Goal: Information Seeking & Learning: Learn about a topic

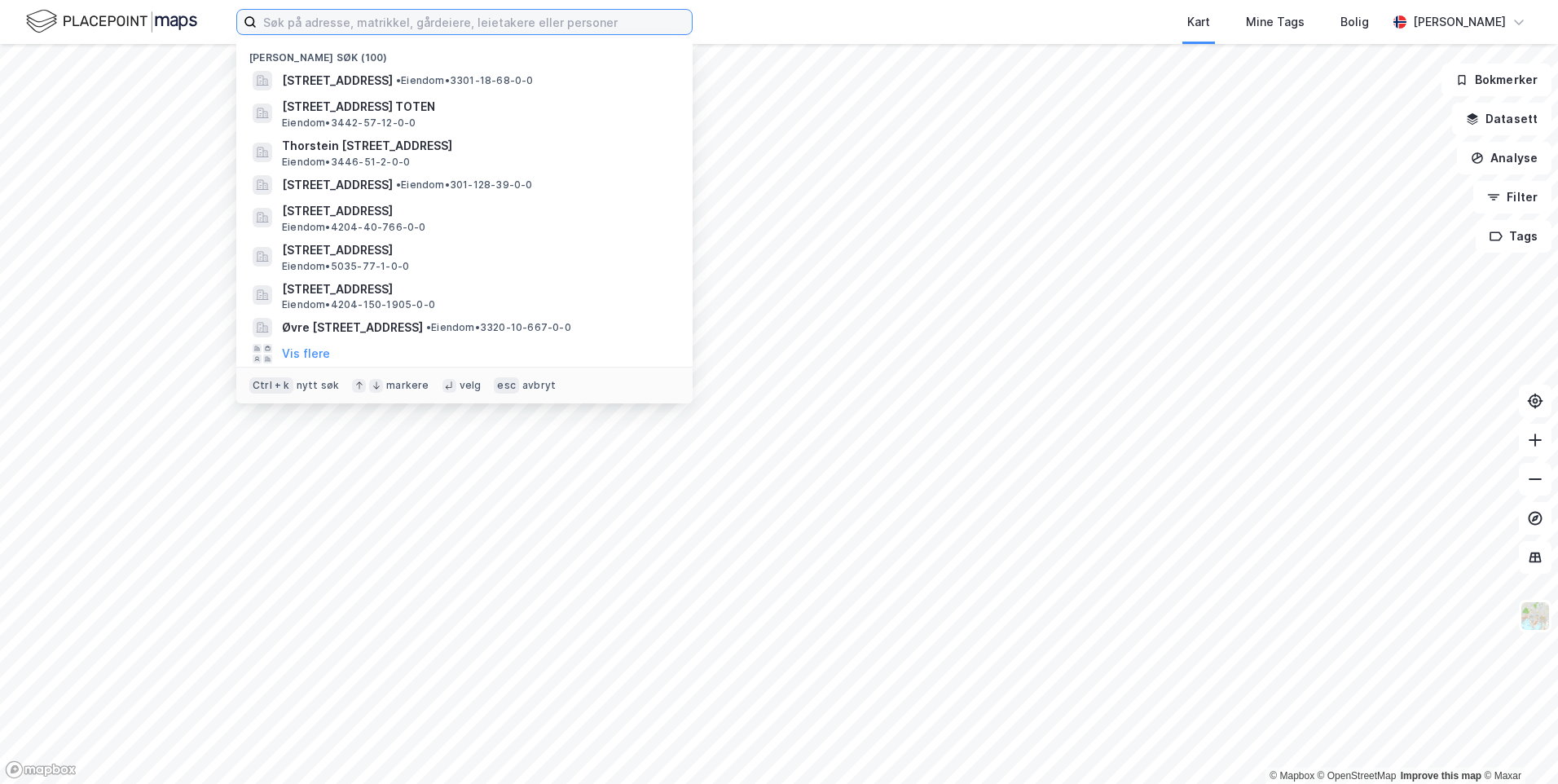
click at [413, 18] on input at bounding box center [474, 22] width 435 height 24
click at [467, 26] on input at bounding box center [474, 22] width 435 height 24
paste input "Ringgata 2 B"
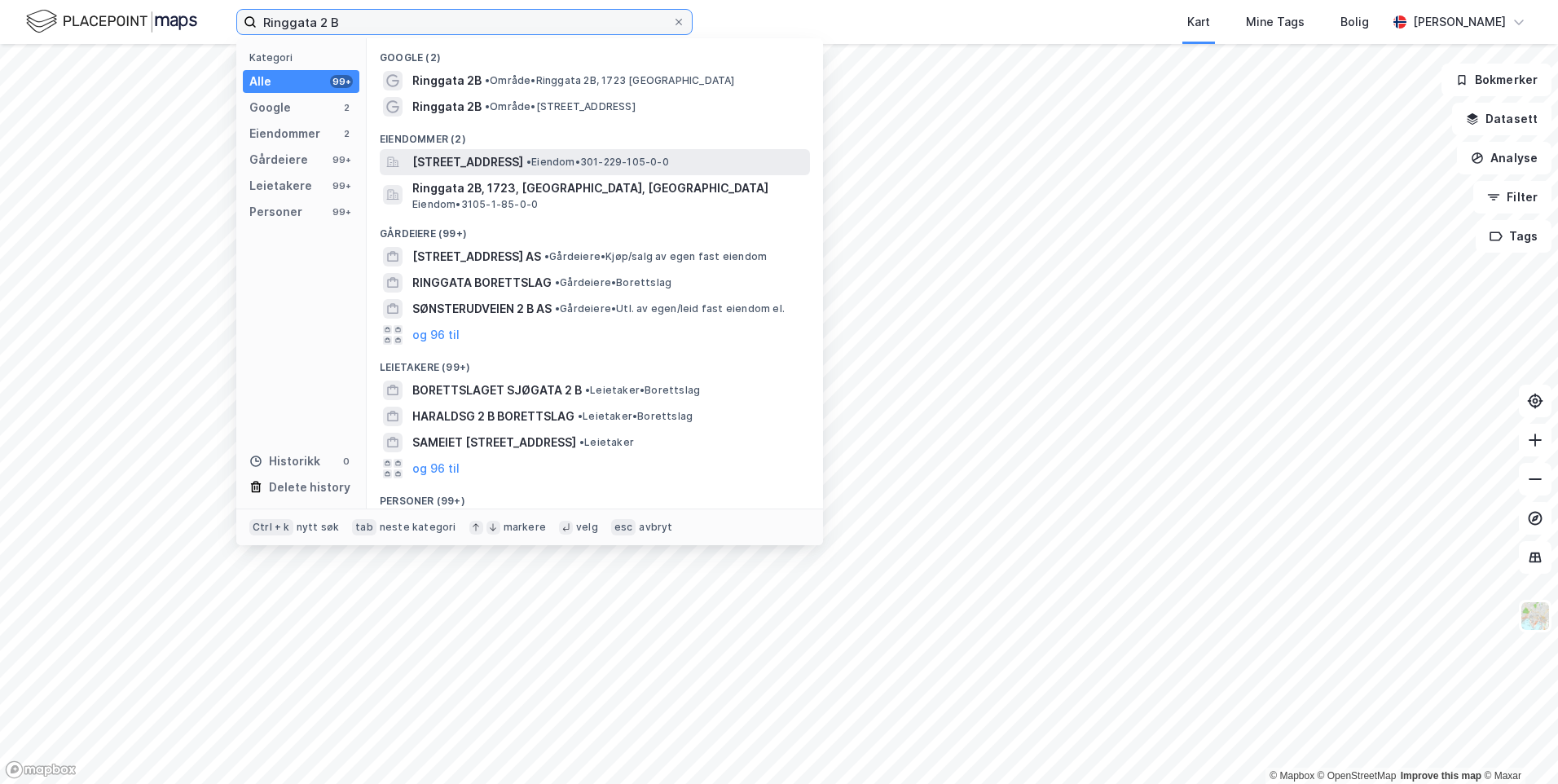
type input "Ringgata 2 B"
click at [517, 160] on span "[STREET_ADDRESS]" at bounding box center [468, 162] width 111 height 19
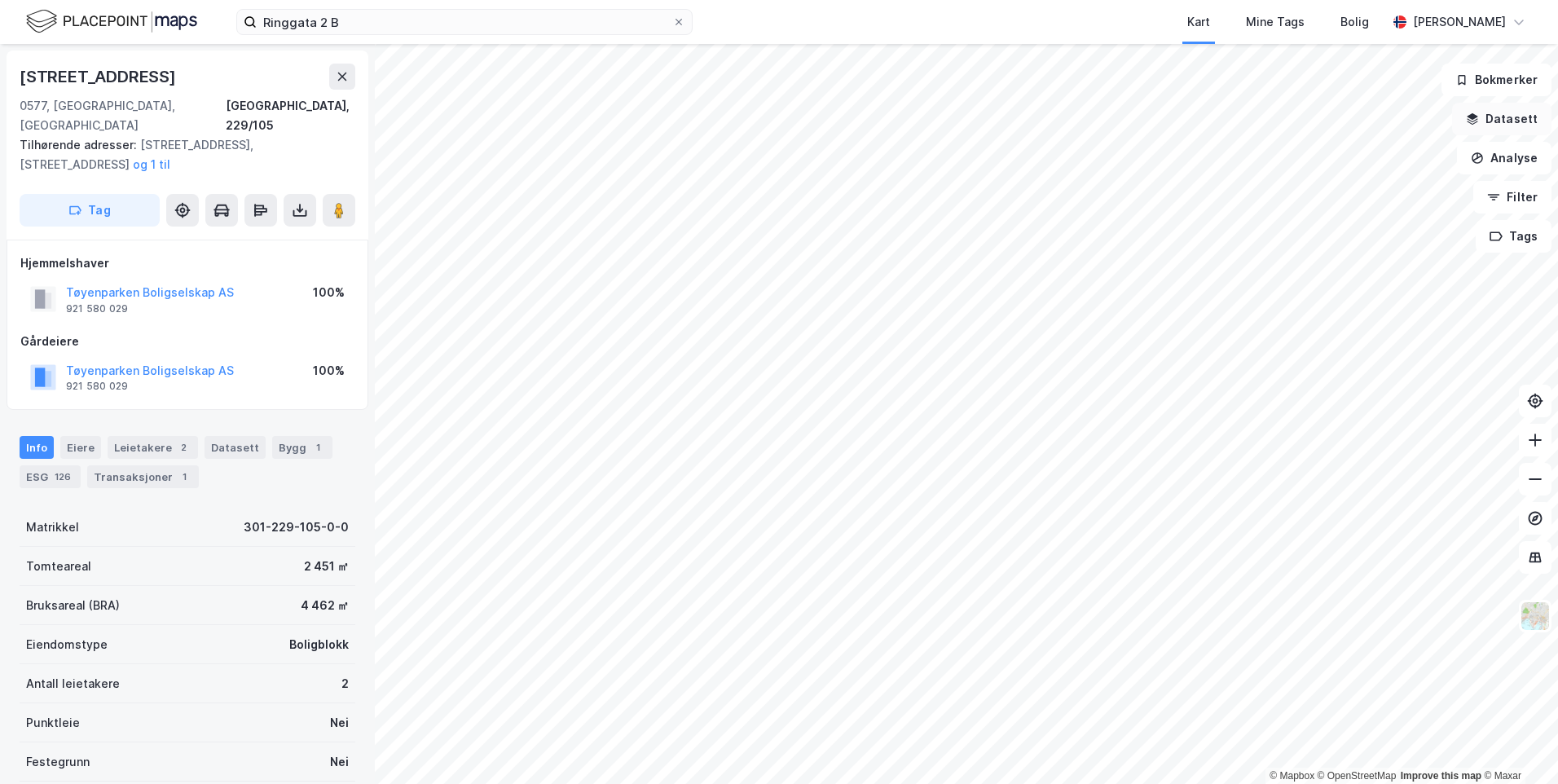
click at [1519, 117] on button "Datasett" at bounding box center [1502, 118] width 100 height 33
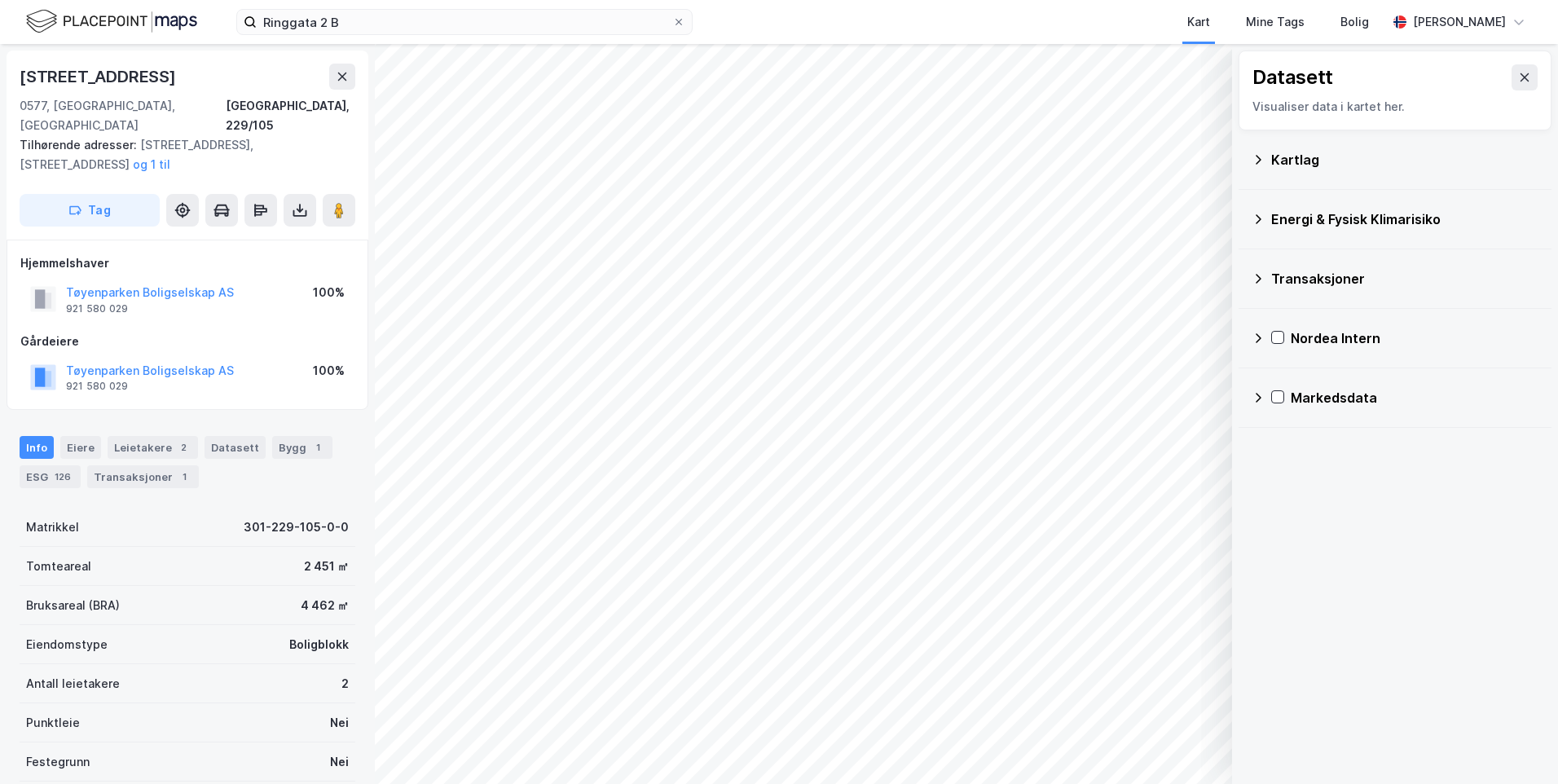
click at [1293, 160] on div "Kartlag" at bounding box center [1405, 159] width 267 height 19
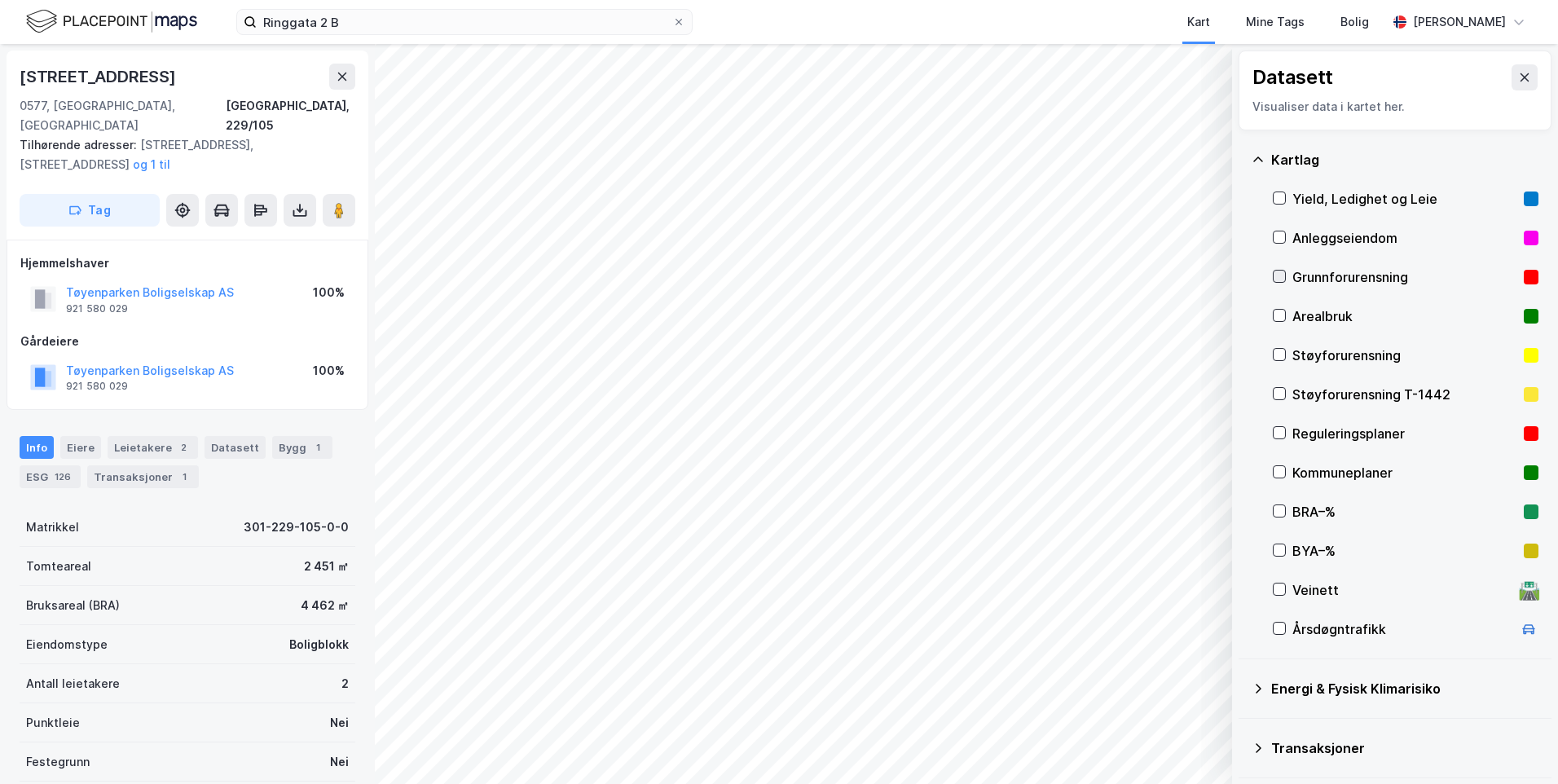
click at [1280, 270] on div at bounding box center [1280, 277] width 13 height 13
click at [1257, 158] on icon at bounding box center [1259, 159] width 10 height 5
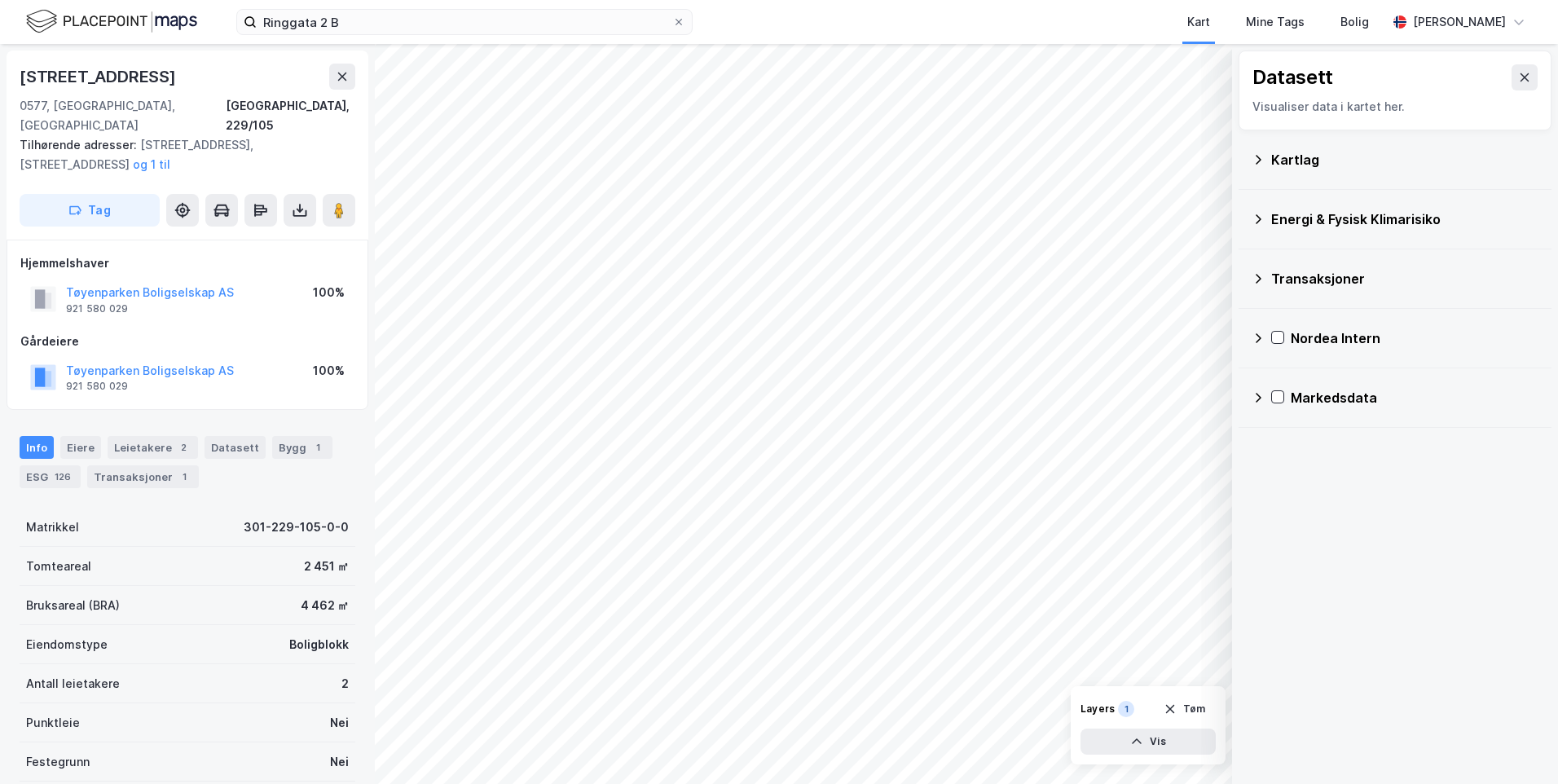
click at [1254, 215] on icon at bounding box center [1259, 220] width 13 height 13
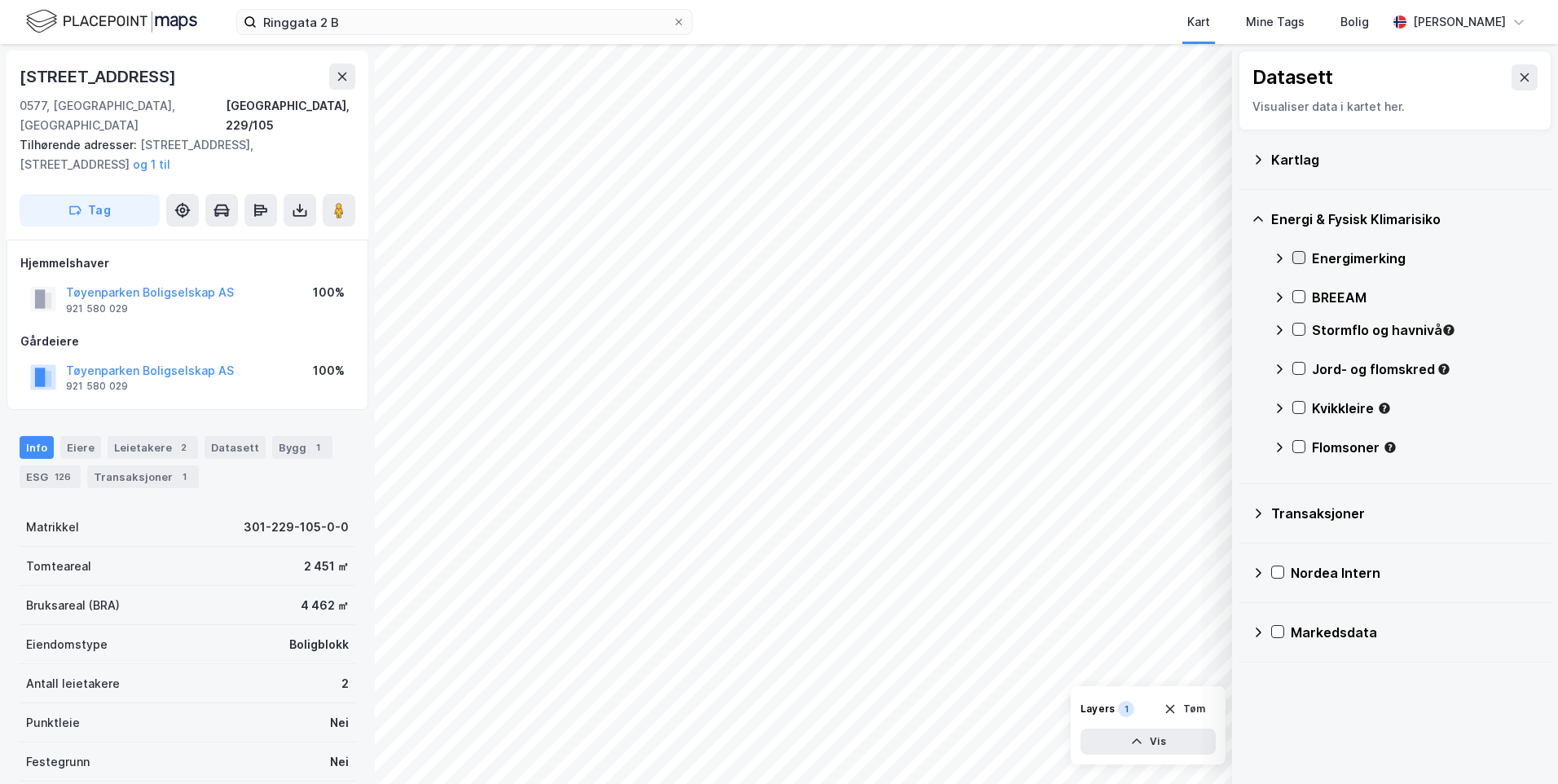
click at [1303, 258] on icon at bounding box center [1299, 257] width 12 height 12
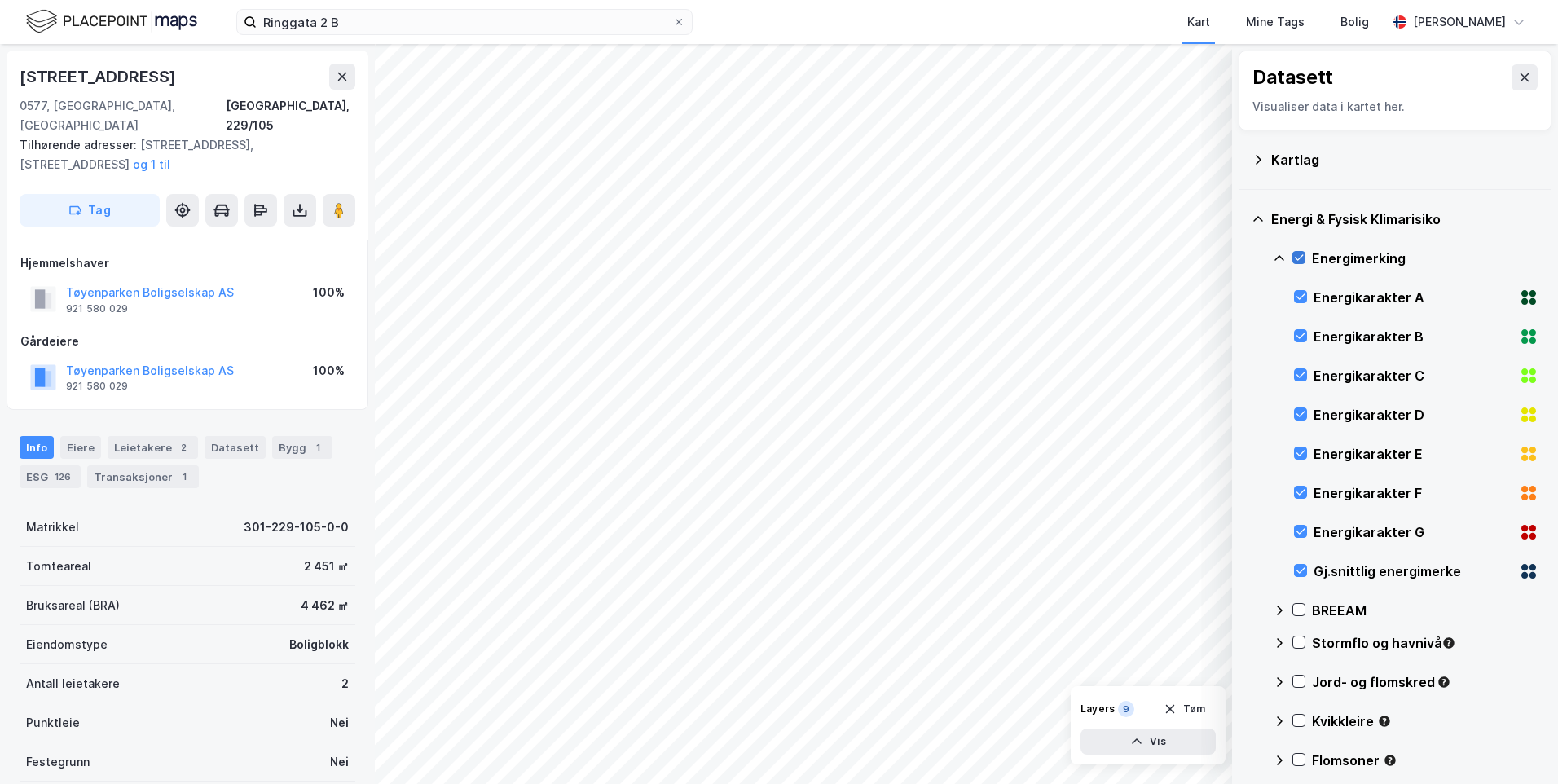
click at [1300, 252] on icon at bounding box center [1299, 257] width 12 height 12
click at [1301, 567] on icon at bounding box center [1301, 570] width 12 height 12
click at [1271, 256] on div "Energi & Fysisk Klimarisiko Energimerking Energikarakter A Energikarakter B Ene…" at bounding box center [1394, 493] width 313 height 607
click at [1278, 255] on icon at bounding box center [1280, 258] width 13 height 13
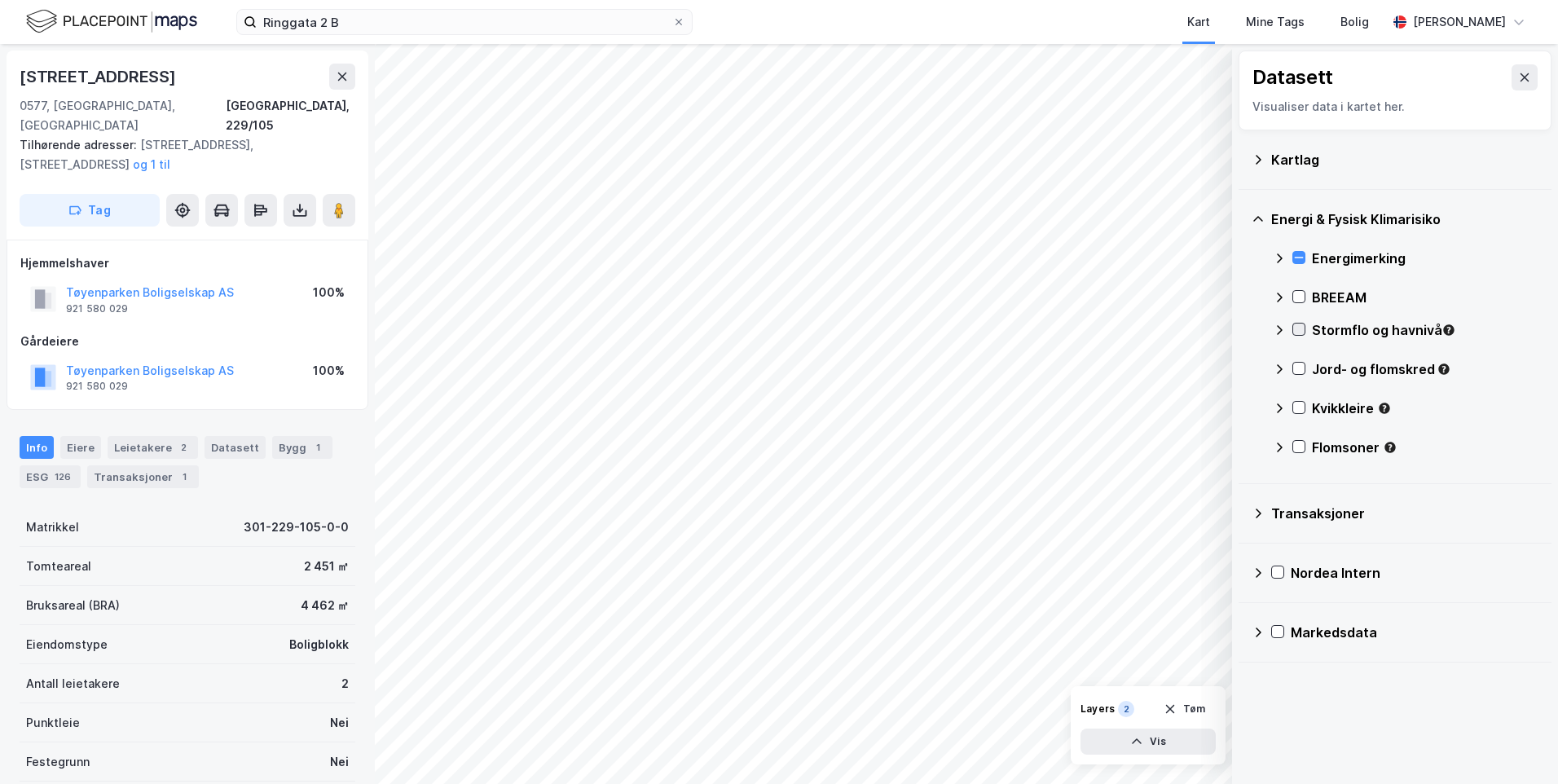
click at [1300, 331] on icon at bounding box center [1299, 330] width 9 height 6
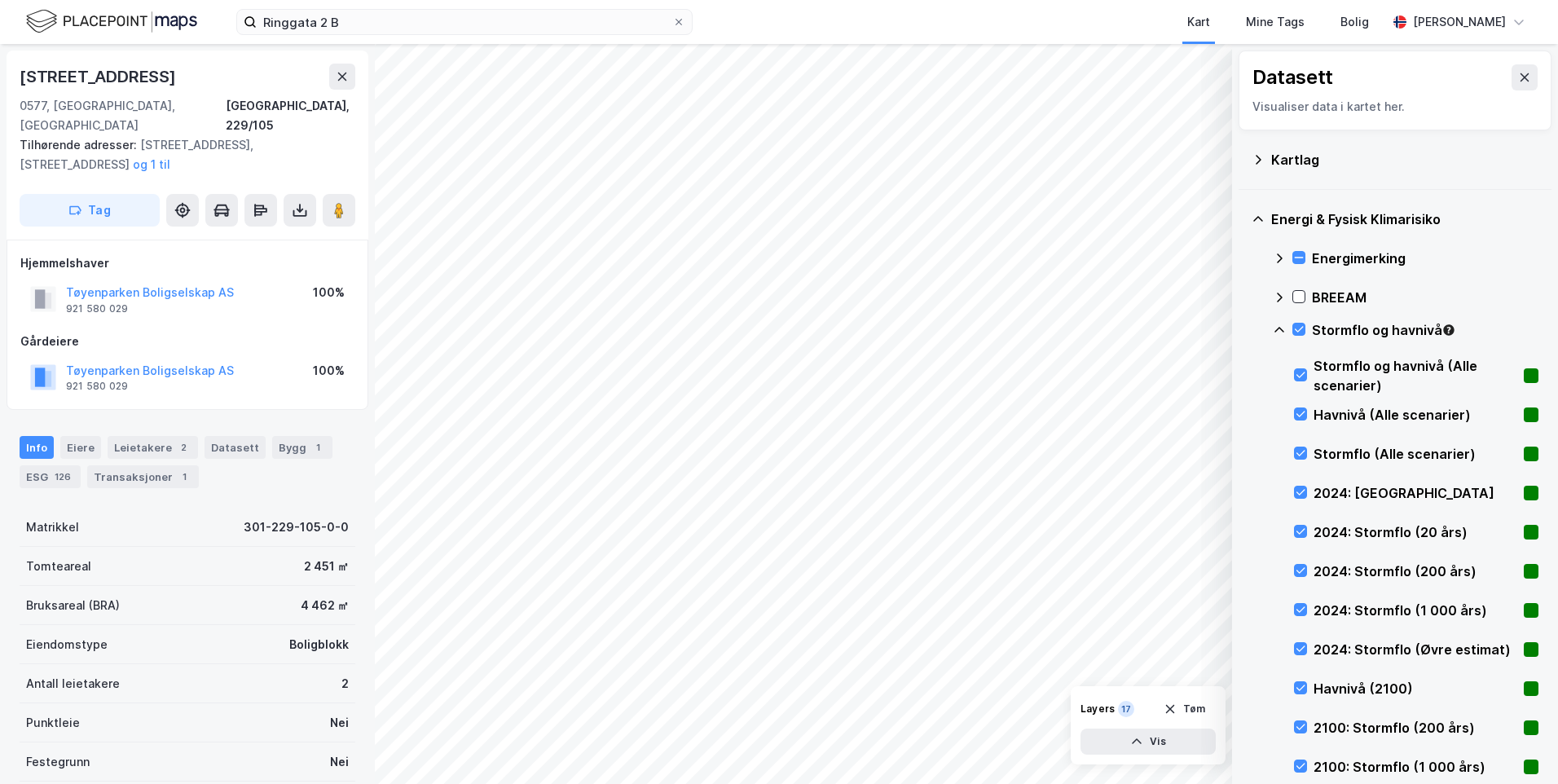
click at [1280, 328] on icon at bounding box center [1280, 330] width 10 height 6
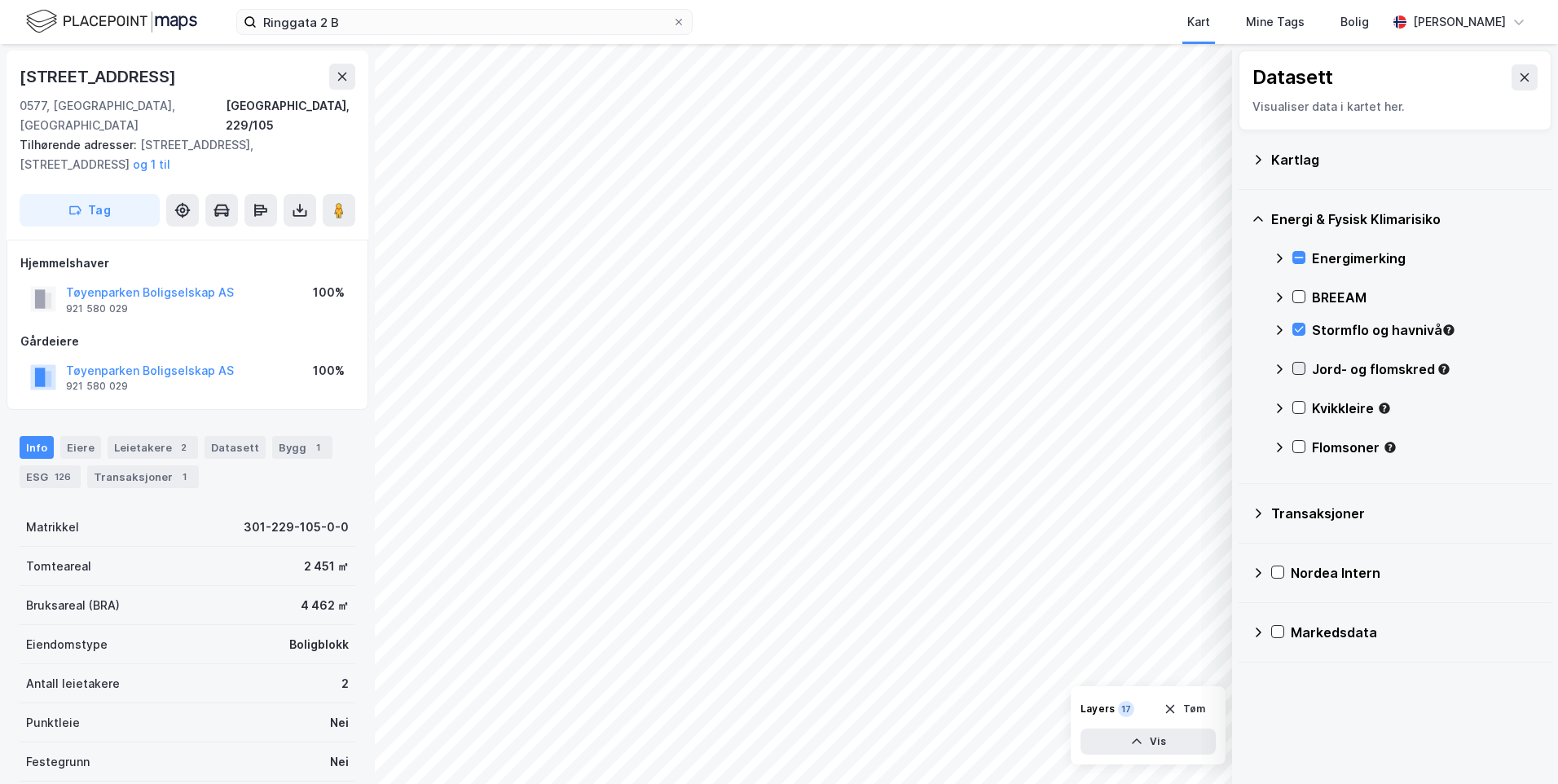
click at [1299, 368] on icon at bounding box center [1299, 368] width 12 height 12
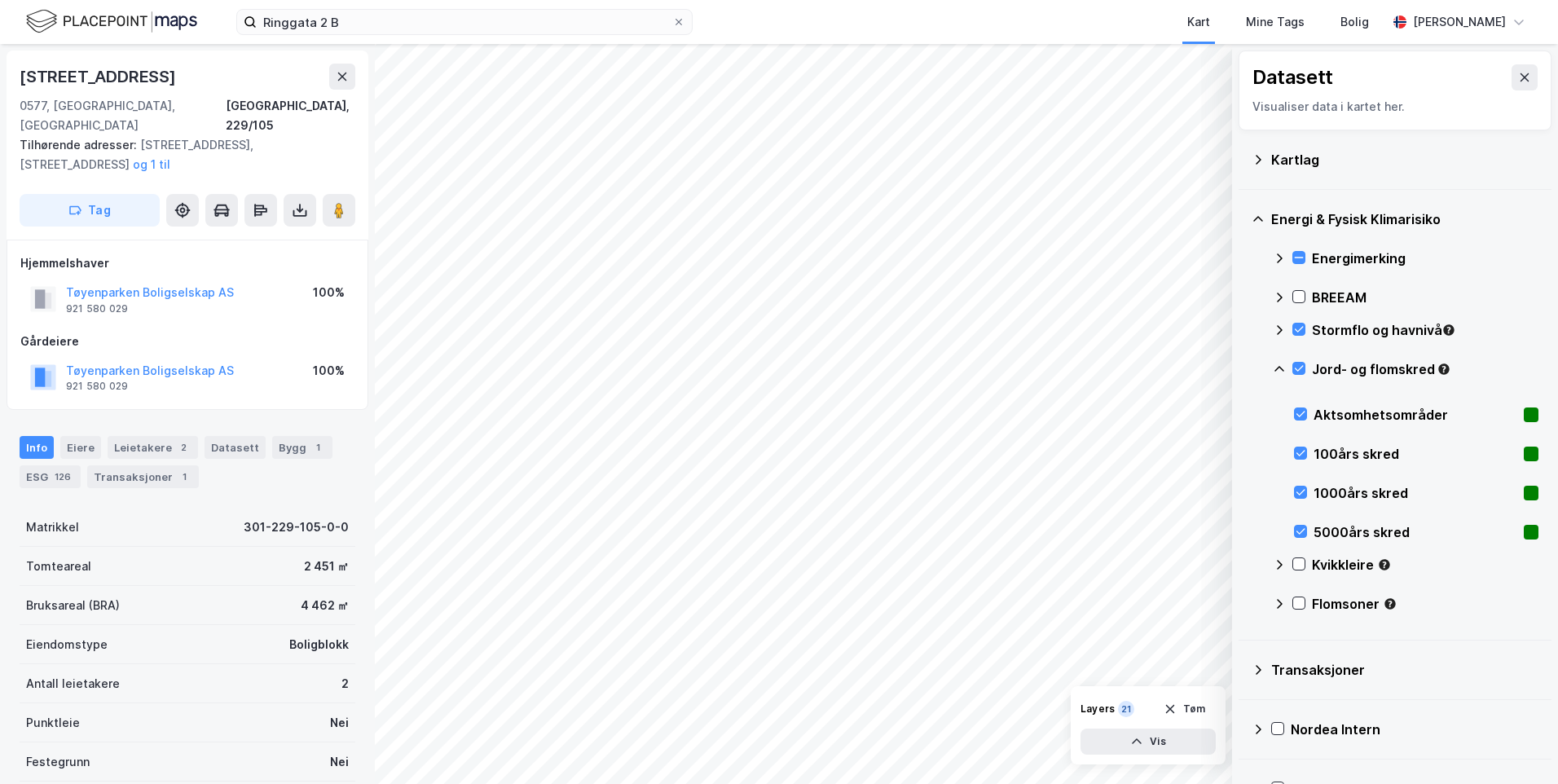
click at [1277, 367] on icon at bounding box center [1280, 369] width 13 height 13
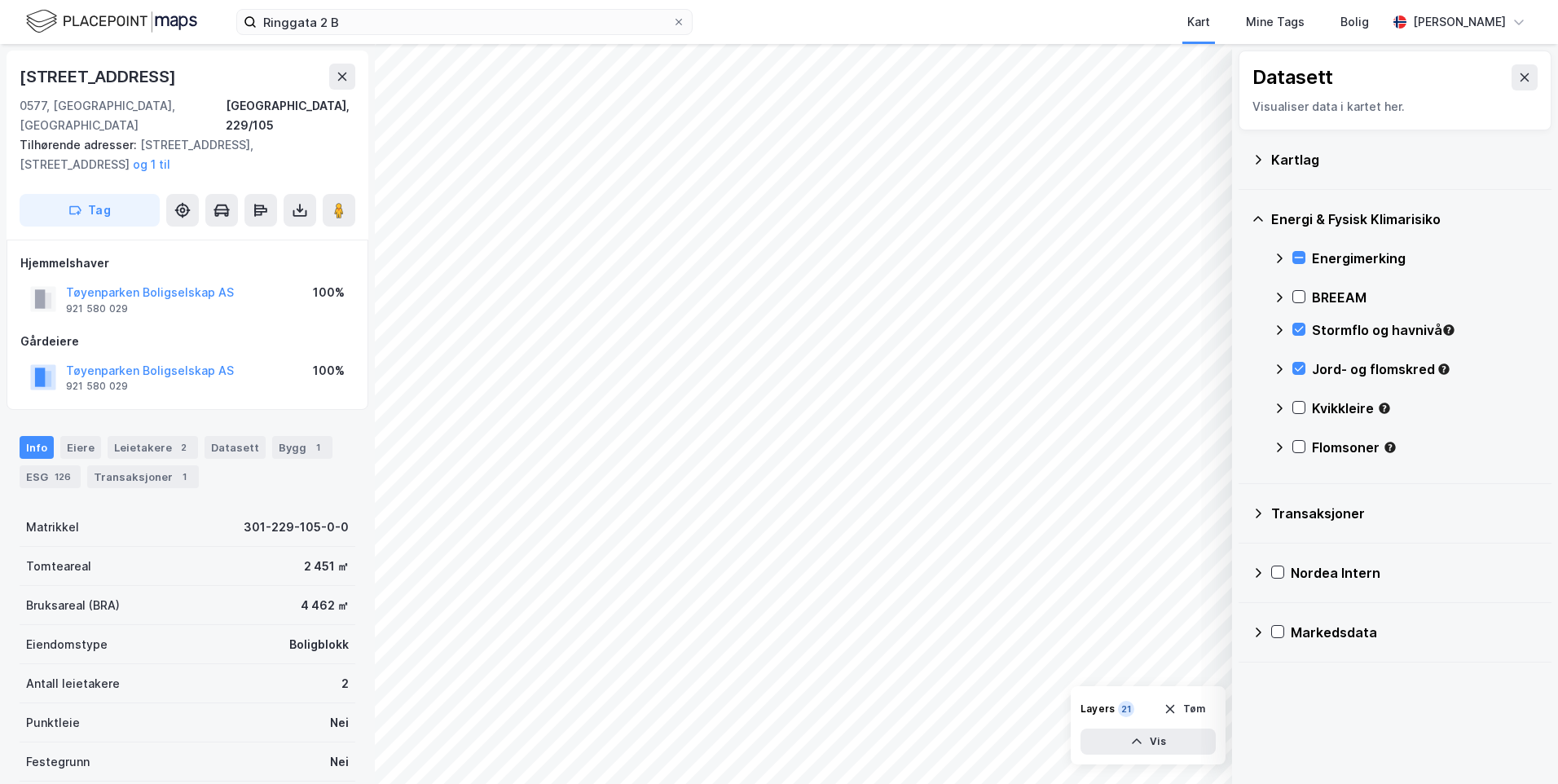
click at [1298, 400] on div "Kvikkleire" at bounding box center [1405, 414] width 266 height 39
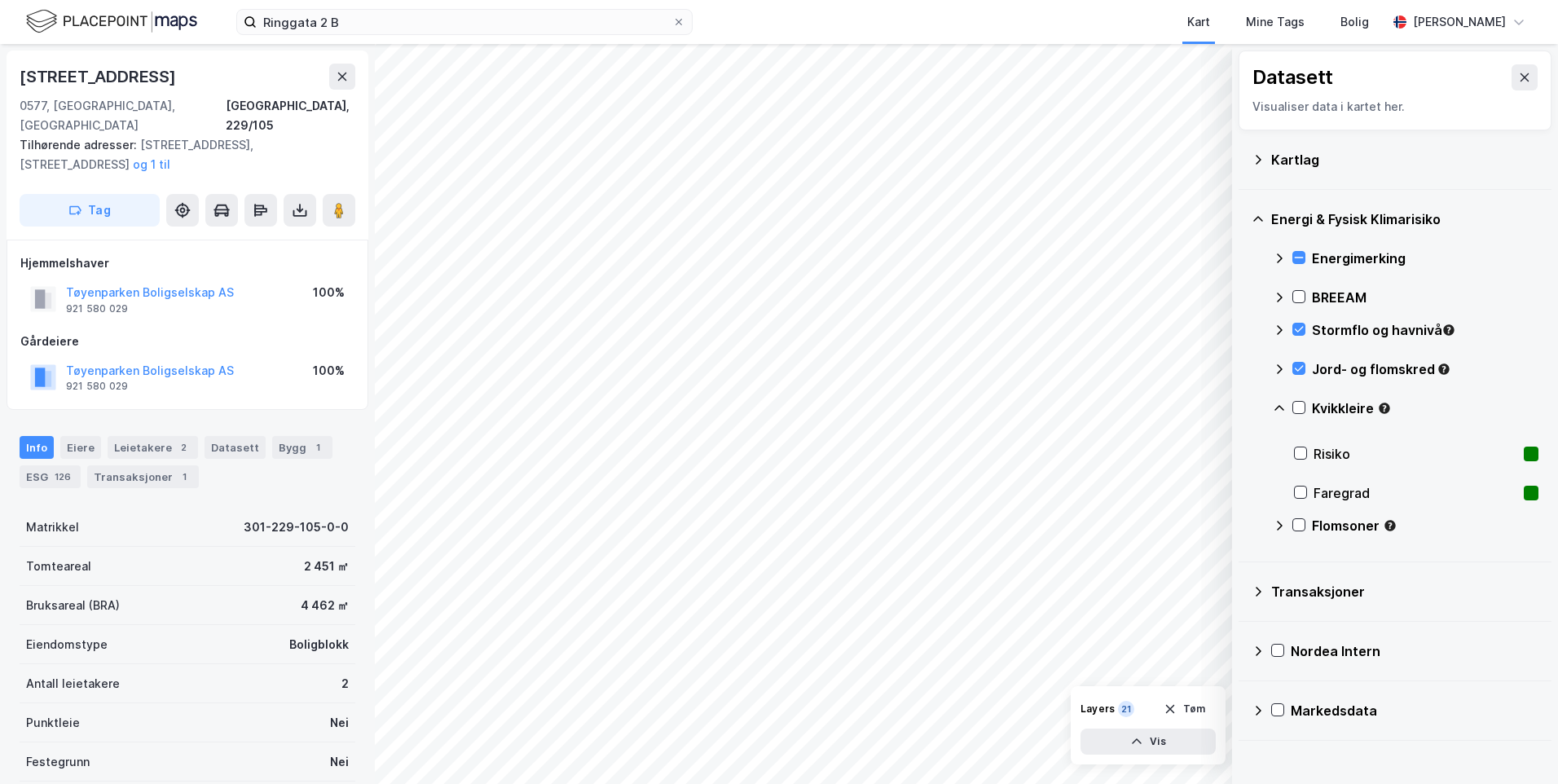
click at [1271, 408] on div "Energi & Fysisk Klimarisiko Energimerking BREEAM Stormflo og havnivå Jord- og f…" at bounding box center [1394, 376] width 313 height 372
click at [1297, 402] on icon at bounding box center [1299, 408] width 12 height 12
click at [1275, 404] on icon at bounding box center [1280, 408] width 13 height 13
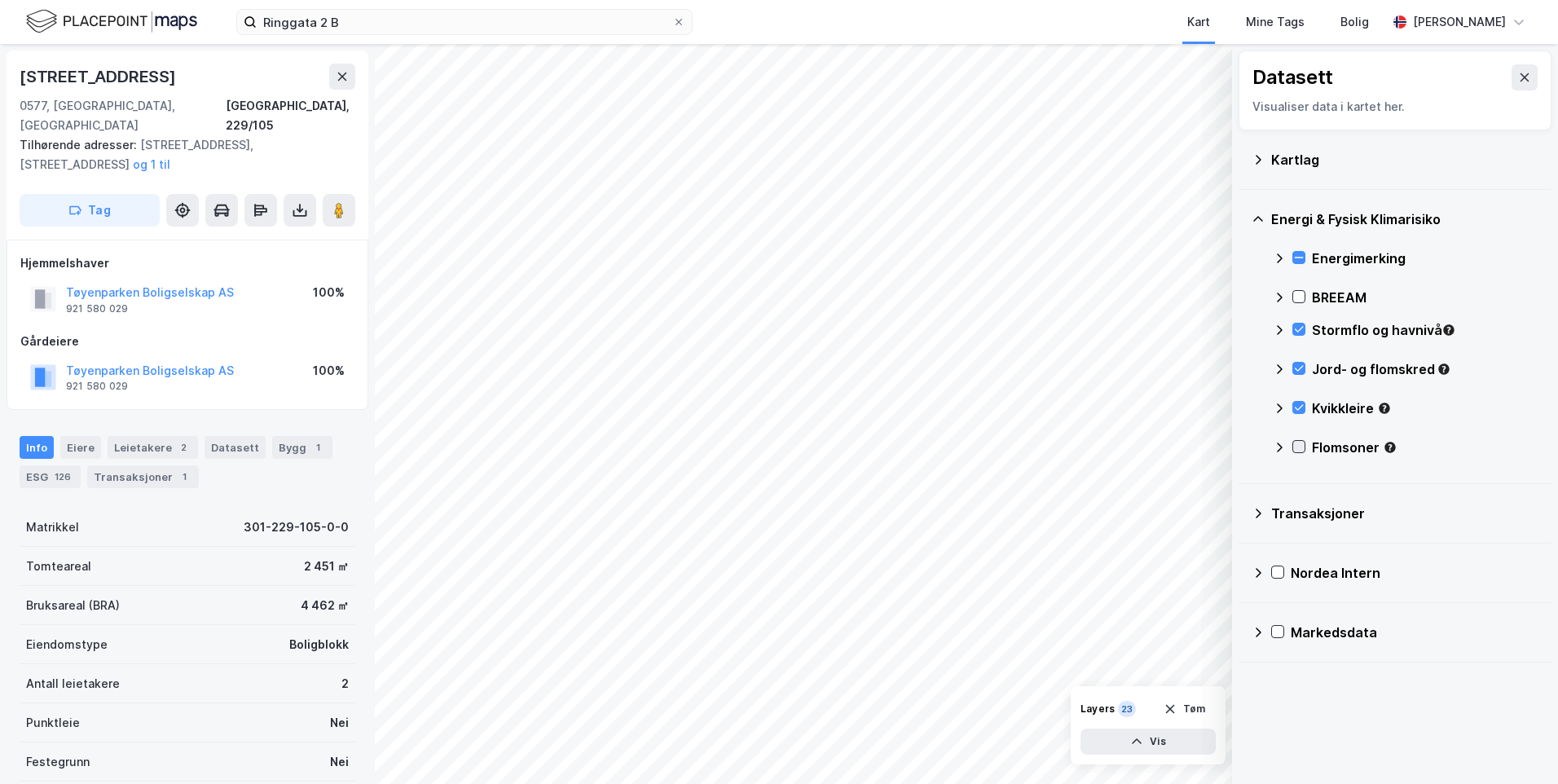
click at [1296, 448] on icon at bounding box center [1299, 447] width 12 height 12
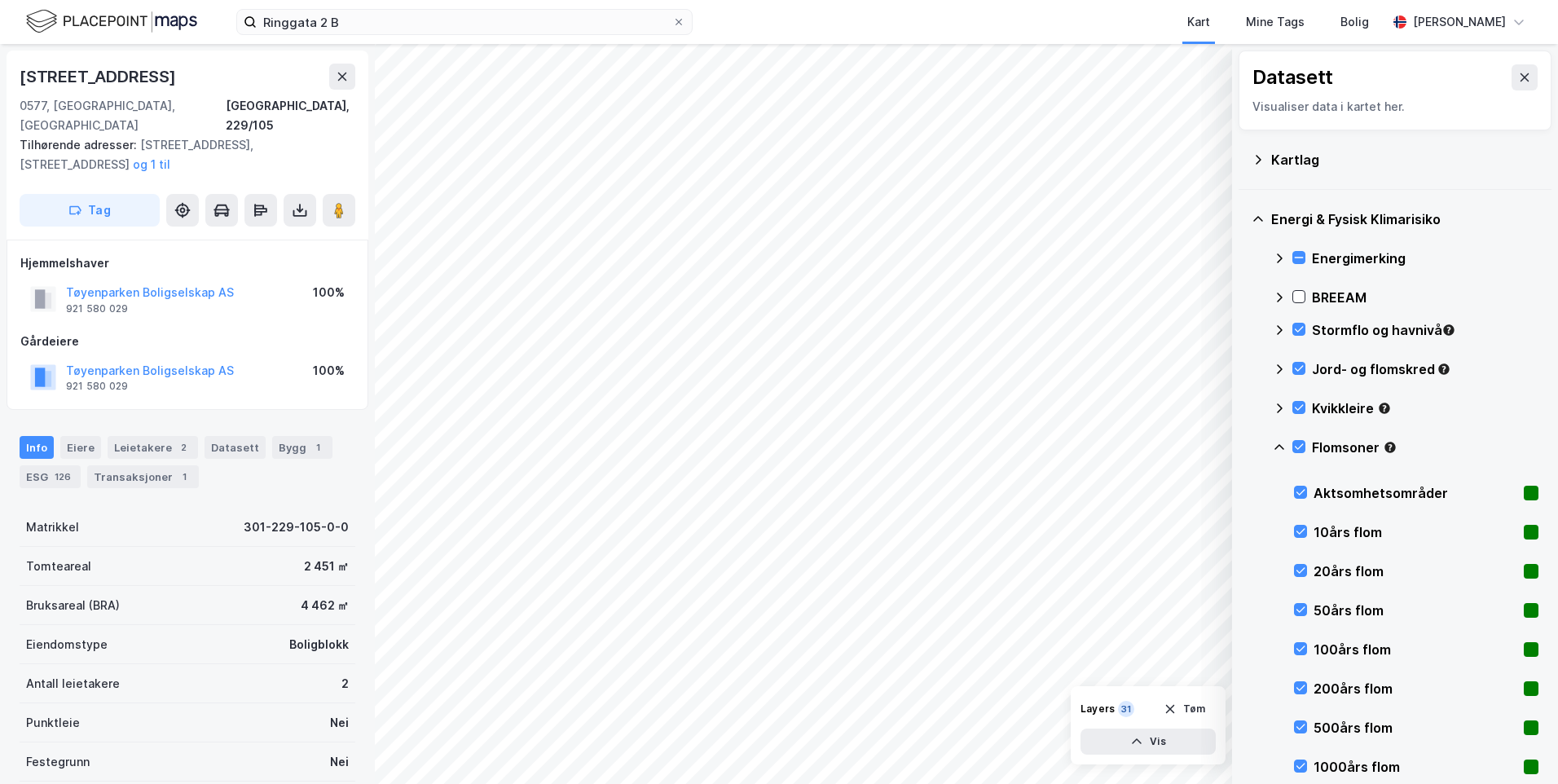
click at [1277, 447] on icon at bounding box center [1280, 447] width 10 height 6
